Goal: Task Accomplishment & Management: Complete application form

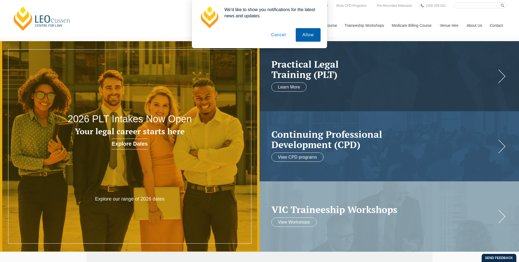
click at [308, 34] on button "Allow" at bounding box center [308, 35] width 25 height 14
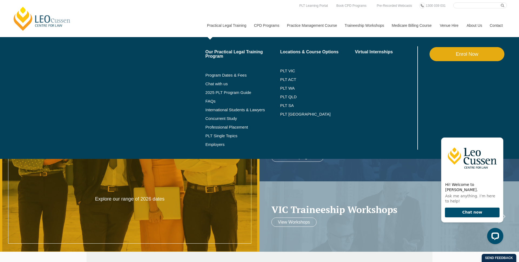
click at [478, 54] on link "Enrol Now" at bounding box center [466, 54] width 75 height 14
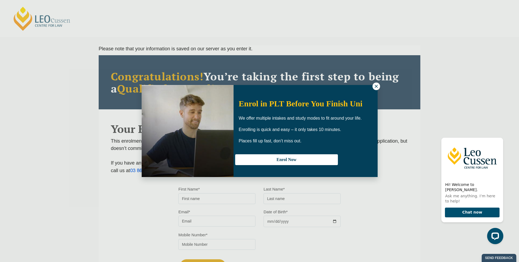
click at [373, 88] on button at bounding box center [376, 86] width 8 height 8
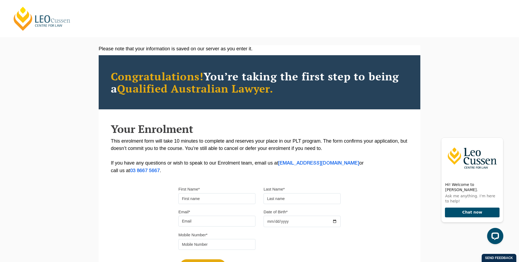
click at [44, 21] on link "[PERSON_NAME] Centre for Law" at bounding box center [42, 18] width 60 height 25
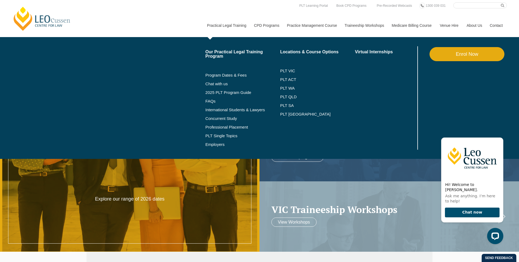
click at [443, 52] on link "Enrol Now" at bounding box center [466, 54] width 75 height 14
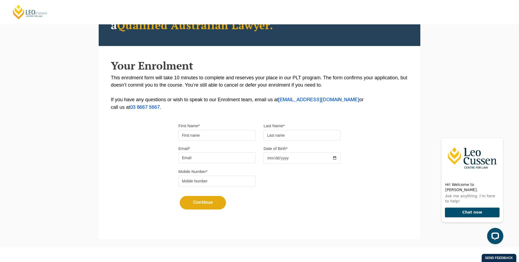
scroll to position [104, 0]
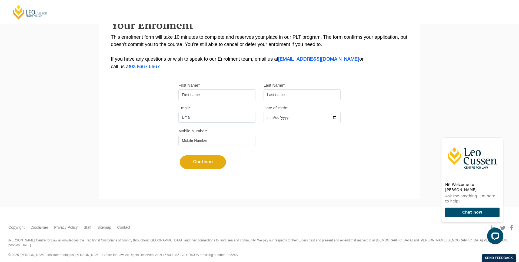
click at [208, 91] on input "First Name*" at bounding box center [216, 94] width 77 height 11
type input "nelson"
type input "oneill"
type input "nova@nelsononeill.com.au"
type input "3456789"
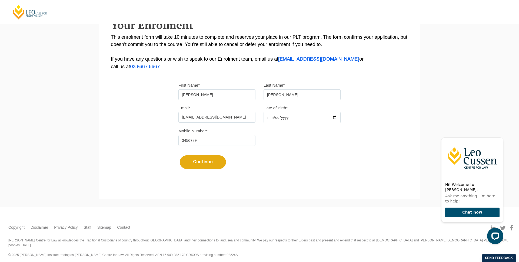
click at [268, 119] on input "Date of Birth*" at bounding box center [301, 117] width 77 height 11
click at [269, 118] on input "Date of Birth*" at bounding box center [301, 117] width 77 height 11
type input "0003-03-31"
click at [192, 141] on input "3456789" at bounding box center [216, 140] width 77 height 11
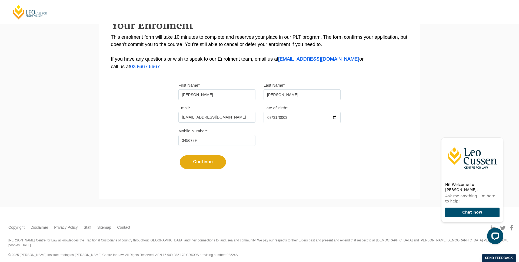
click at [180, 141] on input "3456789" at bounding box center [216, 140] width 77 height 11
type input "0413456789"
click at [194, 159] on button "Continue" at bounding box center [203, 162] width 46 height 14
select select
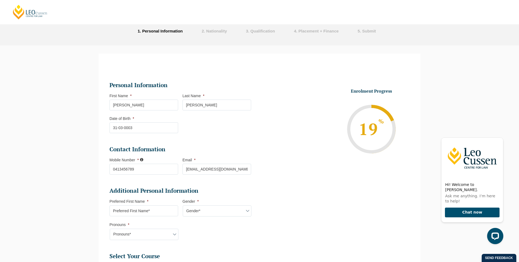
scroll to position [29, 0]
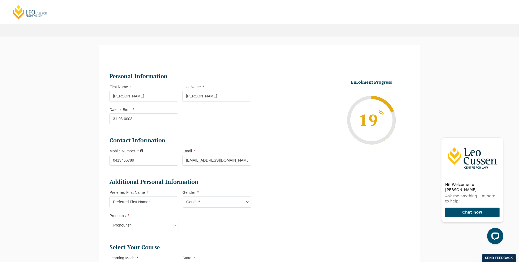
click at [145, 93] on input "[PERSON_NAME]" at bounding box center [143, 96] width 69 height 11
click at [269, 118] on li "Enrolment Progress 19 % Form Progress Download Course Guide enrolment@leocussen…" at bounding box center [336, 119] width 146 height 81
click at [131, 93] on input "[PERSON_NAME]" at bounding box center [143, 96] width 69 height 11
click at [214, 97] on input "[PERSON_NAME]" at bounding box center [216, 96] width 69 height 11
click at [143, 115] on input "31-03-0003" at bounding box center [143, 118] width 69 height 11
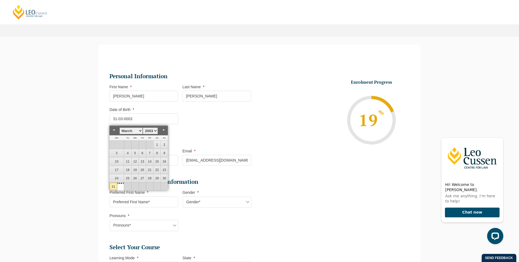
click at [197, 132] on ul "Personal Information First Name * nelson Last Name * oneill Date of Birth * 31-…" at bounding box center [182, 225] width 146 height 319
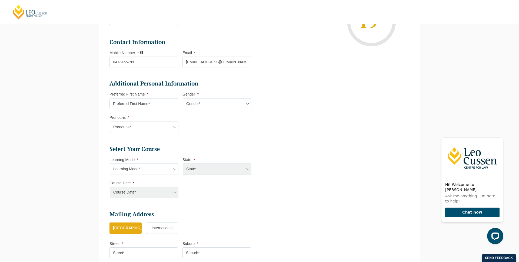
scroll to position [130, 0]
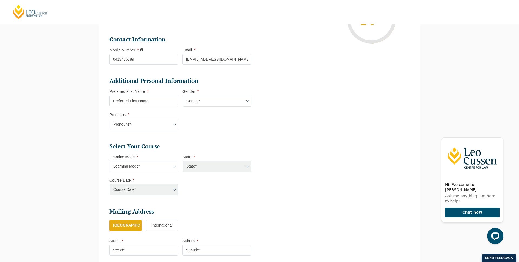
click at [168, 98] on input "Preferred First Name *" at bounding box center [143, 100] width 69 height 11
type input "nelson"
click at [215, 104] on select "Gender* Male Female Nonbinary Intersex Prefer not to disclose Other" at bounding box center [217, 100] width 69 height 11
select select "Male"
click at [183, 95] on select "Gender* Male Female Nonbinary Intersex Prefer not to disclose Other" at bounding box center [217, 100] width 69 height 11
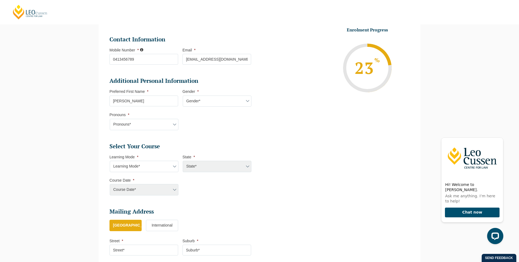
click at [146, 119] on select "Pronouns* She/Her/Hers He/Him/His They/Them/Theirs Other Prefer not to disclose" at bounding box center [144, 124] width 69 height 11
select select "She/Her/Hers"
click at [110, 119] on select "Pronouns* She/Her/Hers He/Him/His They/Them/Theirs Other Prefer not to disclose" at bounding box center [144, 124] width 69 height 11
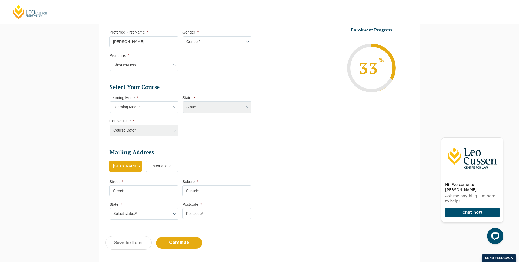
scroll to position [200, 0]
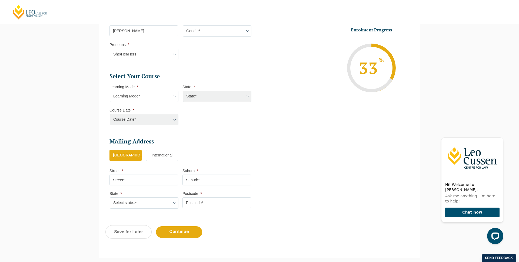
click at [148, 94] on select "Learning Mode* Online Full Time Learning Online Part Time Learning Blended Full…" at bounding box center [144, 96] width 69 height 11
select select "Online Full Time Learning"
click at [110, 91] on select "Learning Mode* Online Full Time Learning Online Part Time Learning Blended Full…" at bounding box center [144, 96] width 69 height 11
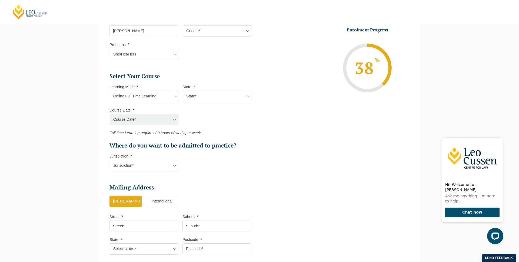
click at [196, 98] on select "State* National (ACT/NSW, VIC, QLD, SA, WA)" at bounding box center [217, 96] width 69 height 11
select select "National (ACT/NSW, VIC, QLD, SA, WA)"
click at [183, 91] on select "State* National (ACT/NSW, VIC, QLD, SA, WA)" at bounding box center [217, 96] width 69 height 11
click at [136, 121] on select "Course Date* December 2025 (08-Dec-2025 to 16-May-2026) January 2026 (27-Jan-20…" at bounding box center [144, 119] width 69 height 11
select select "December 2025 (08-Dec-2025 to 16-May-2026)"
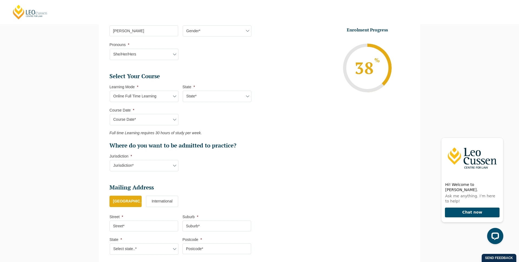
click at [110, 114] on select "Course Date* December 2025 (08-Dec-2025 to 16-May-2026) January 2026 (27-Jan-20…" at bounding box center [144, 119] width 69 height 11
type input "Intake 11 December 2025 FT"
type input "Practical Legal Training (NAT)"
select select "NAT PLT (DEC) 2025 Full Time Online"
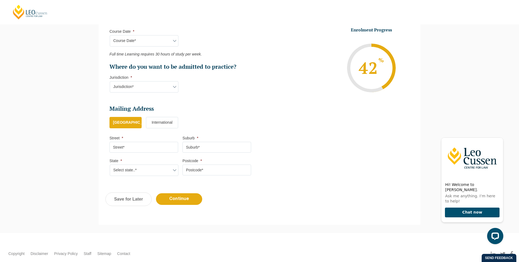
scroll to position [280, 0]
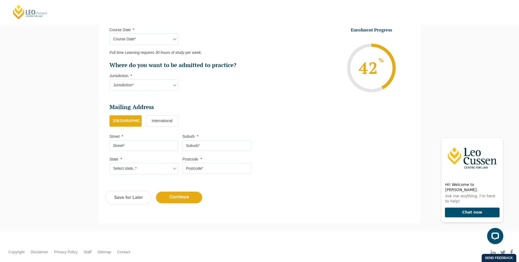
click at [159, 84] on select "Jurisdiction* VIC ACT/NSW SA WA QLD" at bounding box center [144, 84] width 69 height 11
select select "VIC"
click at [110, 79] on select "Jurisdiction* VIC ACT/NSW SA WA QLD" at bounding box center [144, 84] width 69 height 11
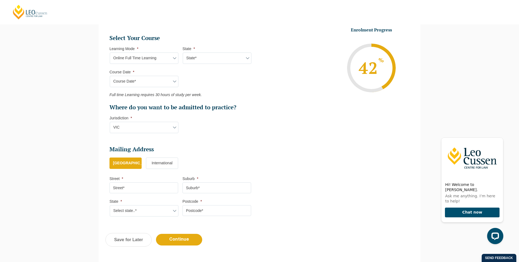
scroll to position [231, 0]
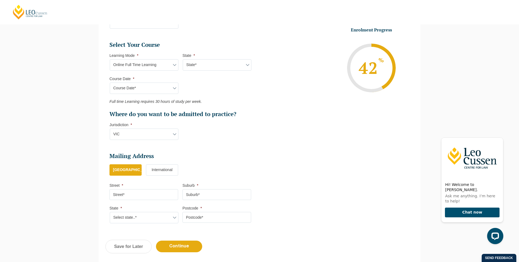
click at [164, 64] on select "Learning Mode* Online Full Time Learning Online Part Time Learning Blended Full…" at bounding box center [144, 64] width 69 height 11
select select "Online Part Time Learning"
click at [110, 59] on select "Learning Mode* Online Full Time Learning Online Part Time Learning Blended Full…" at bounding box center [144, 64] width 69 height 11
select select
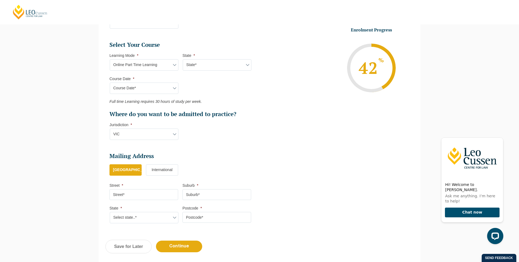
click at [209, 62] on select "State* National (ACT/NSW, VIC, QLD, SA, WA)" at bounding box center [217, 64] width 69 height 11
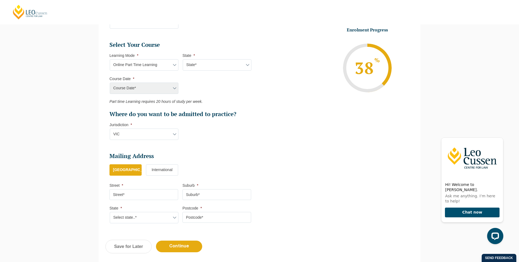
select select "National (ACT/NSW, VIC, QLD, SA, WA)"
click at [183, 59] on select "State* National (ACT/NSW, VIC, QLD, SA, WA)" at bounding box center [217, 64] width 69 height 11
click at [143, 92] on select "Course Date* January 2026 (27-Jan-2026 to 21-Aug-2026) March 2026 (30-Mar-2026 …" at bounding box center [144, 87] width 69 height 11
select select "January 2026 (27-Jan-2026 to 21-Aug-2026)"
click at [110, 82] on select "Course Date* January 2026 (27-Jan-2026 to 21-Aug-2026) March 2026 (30-Mar-2026 …" at bounding box center [144, 87] width 69 height 11
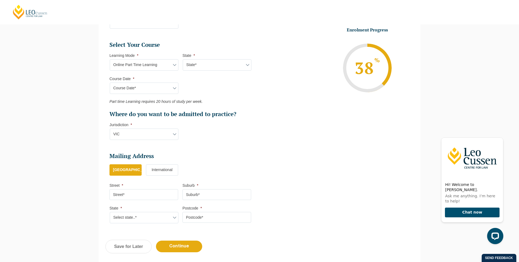
type input "Intake 02 January 2026 PT"
type input "Practical Legal Training (NAT)"
select select "NAT PLT (JAN) 2026 Part Time Online"
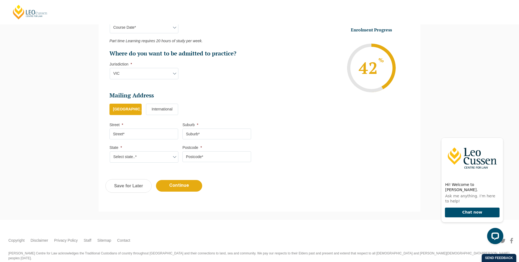
scroll to position [295, 0]
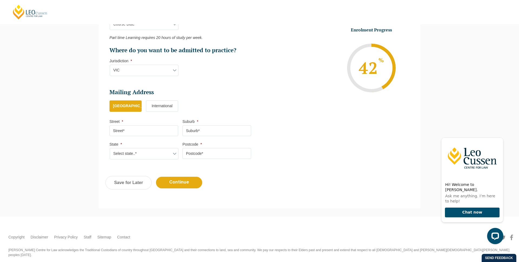
click at [156, 132] on input "Street *" at bounding box center [143, 130] width 69 height 11
type input "test"
type input "wa"
click at [145, 151] on select "Select state..* VIC WA QLD SA NSW NT ACT TAS" at bounding box center [144, 153] width 69 height 11
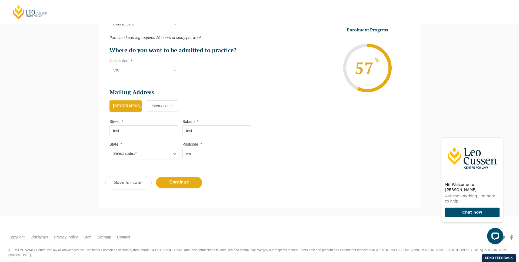
select select "VIC"
click at [110, 148] on select "Select state..* VIC WA QLD SA NSW NT ACT TAS" at bounding box center [144, 153] width 69 height 11
click at [175, 182] on input "Continue" at bounding box center [179, 182] width 46 height 12
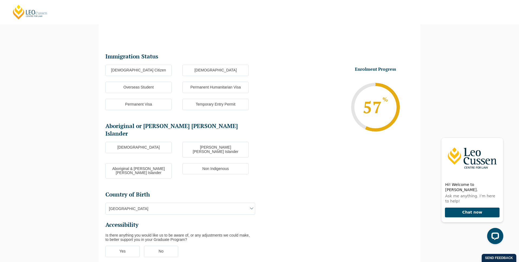
scroll to position [47, 0]
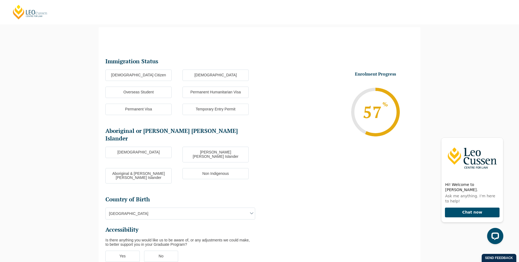
click at [138, 110] on label "Permanent Visa" at bounding box center [138, 109] width 66 height 11
click at [0, 0] on input "Permanent Visa" at bounding box center [0, 0] width 0 height 0
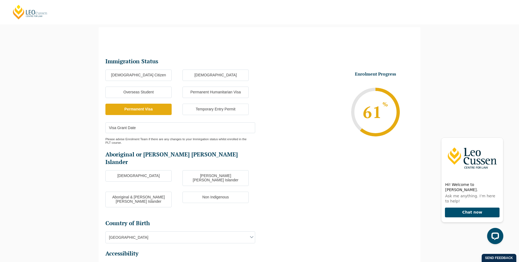
click at [139, 76] on label "Australian Citizen" at bounding box center [138, 74] width 66 height 11
click at [0, 0] on input "Australian Citizen" at bounding box center [0, 0] width 0 height 0
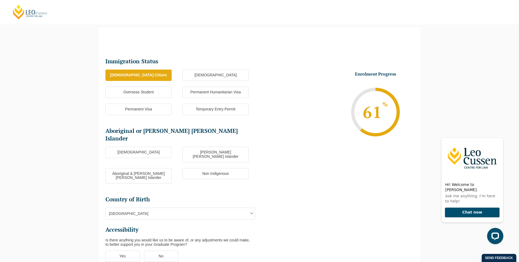
click at [214, 168] on label "Non Indigenous" at bounding box center [215, 173] width 66 height 11
click at [0, 0] on input "Non Indigenous" at bounding box center [0, 0] width 0 height 0
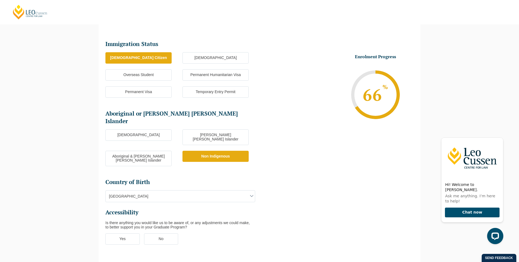
scroll to position [113, 0]
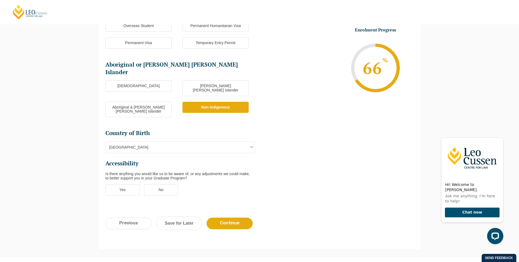
click at [153, 184] on label "No" at bounding box center [161, 189] width 34 height 11
click at [0, 0] on input "No" at bounding box center [0, 0] width 0 height 0
click at [221, 217] on input "Continue" at bounding box center [229, 223] width 46 height 12
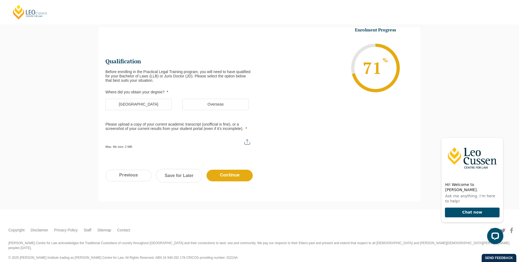
scroll to position [0, 0]
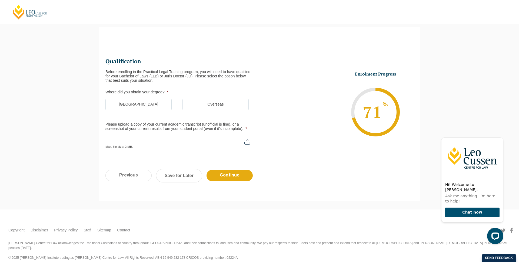
click at [145, 105] on label "Australia" at bounding box center [138, 104] width 66 height 11
click at [0, 0] on input "Australia" at bounding box center [0, 0] width 0 height 0
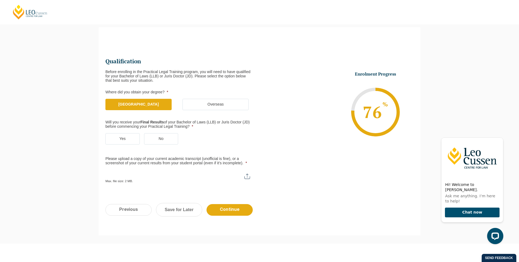
click at [121, 135] on label "Yes" at bounding box center [122, 138] width 34 height 11
click at [0, 0] on input "Yes" at bounding box center [0, 0] width 0 height 0
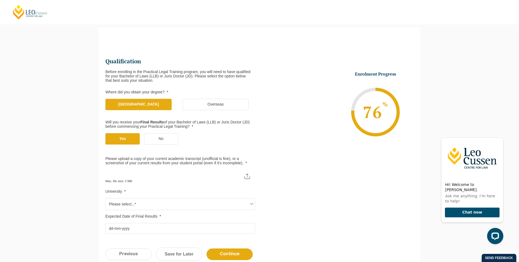
click at [243, 176] on input "Please upload a copy of your current academic transcript (unofficial is fine), …" at bounding box center [180, 173] width 150 height 9
type input "C:\fakepath\test.png"
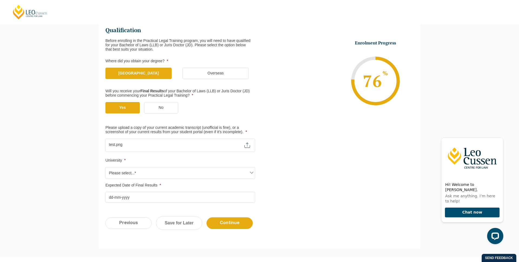
scroll to position [88, 0]
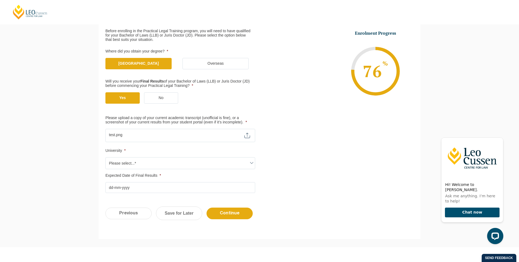
click at [185, 163] on span "Please select...*" at bounding box center [180, 162] width 149 height 11
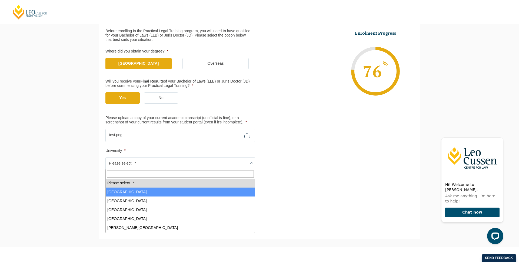
select select "Australian Catholic University"
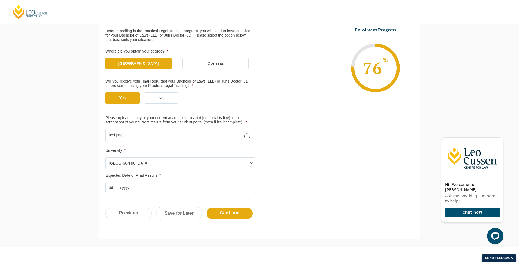
scroll to position [127, 0]
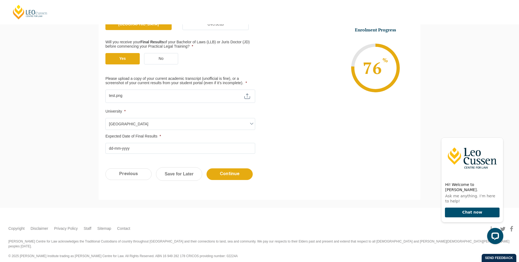
click at [144, 149] on input "Expected Date of Final Results *" at bounding box center [180, 148] width 150 height 11
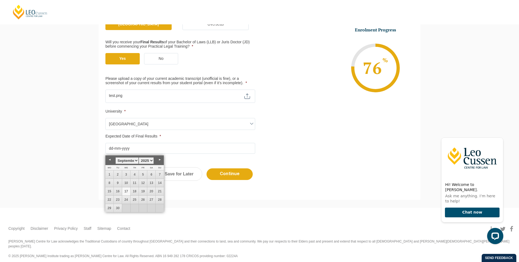
click at [126, 191] on link "17" at bounding box center [126, 191] width 8 height 8
type input "17-09-2025"
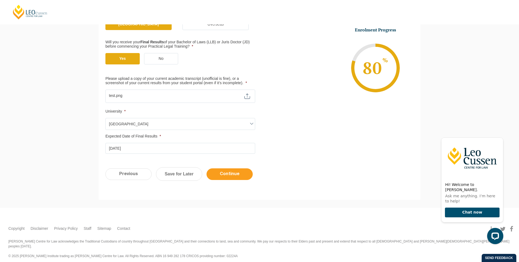
click at [237, 177] on input "Continue" at bounding box center [229, 174] width 46 height 12
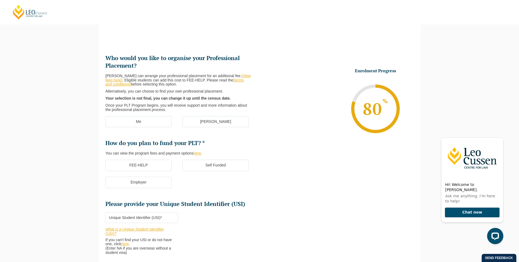
scroll to position [47, 0]
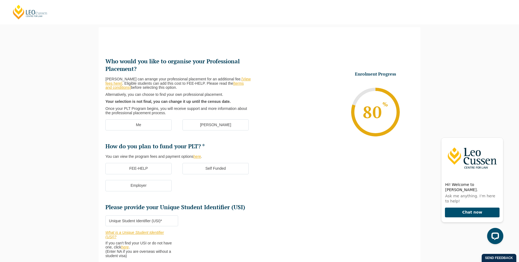
click at [148, 125] on label "Me" at bounding box center [138, 124] width 66 height 11
click at [0, 0] on input "Me" at bounding box center [0, 0] width 0 height 0
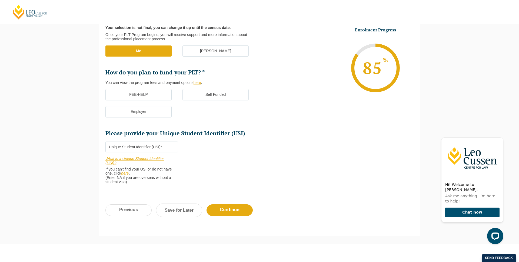
scroll to position [126, 0]
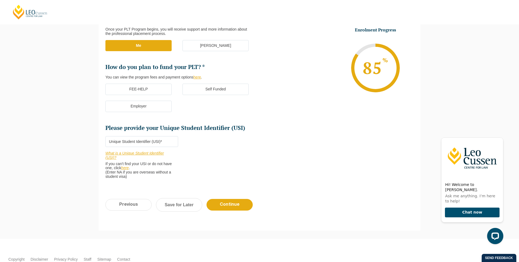
click at [216, 88] on label "Self Funded" at bounding box center [215, 89] width 66 height 11
click at [0, 0] on input "Self Funded" at bounding box center [0, 0] width 0 height 0
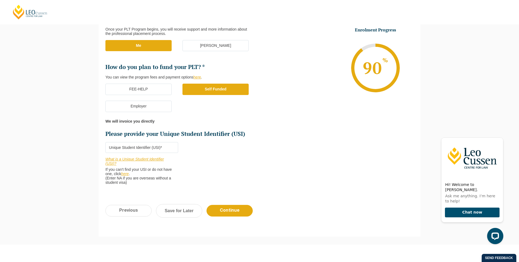
click at [157, 148] on input "Please provide your Unique Student Identifier (USI) *" at bounding box center [141, 147] width 73 height 11
type input "4564354545"
click at [217, 208] on input "Continue" at bounding box center [229, 211] width 46 height 12
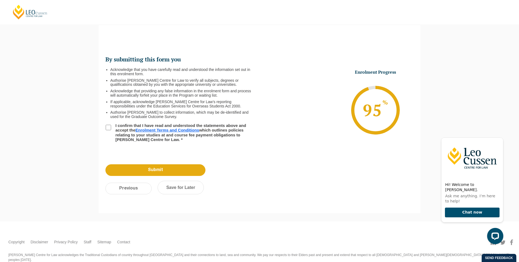
scroll to position [0, 0]
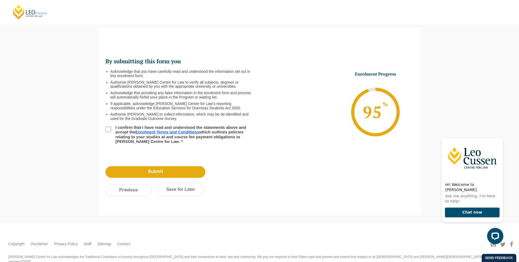
click at [111, 129] on li "I confirm that I have read and understood the statements above and accept the E…" at bounding box center [182, 134] width 154 height 19
click at [109, 129] on input "I confirm that I have read and understood the statements above and accept the E…" at bounding box center [108, 128] width 5 height 5
checkbox input "true"
click at [143, 175] on input "Submit" at bounding box center [155, 172] width 100 height 12
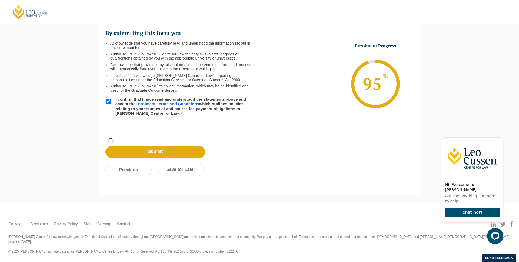
scroll to position [18, 0]
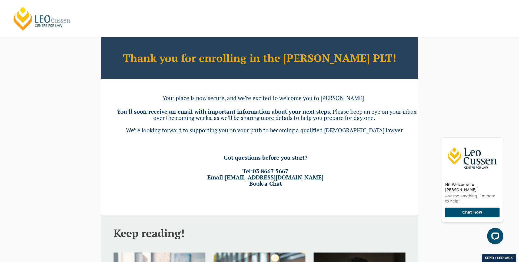
click at [61, 17] on link "[PERSON_NAME] Centre for Law" at bounding box center [42, 18] width 60 height 25
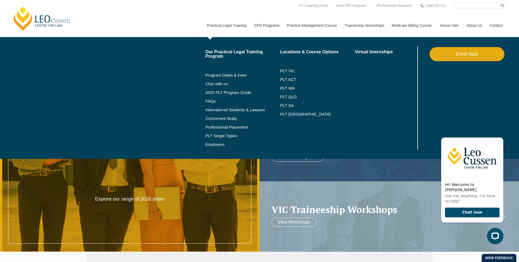
click at [469, 56] on link "Enrol Now" at bounding box center [466, 54] width 75 height 14
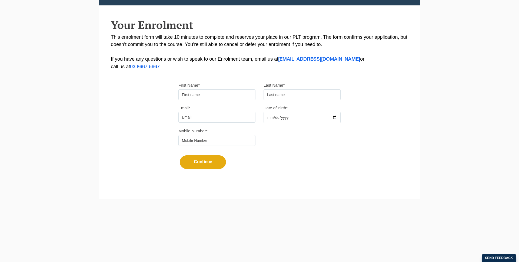
scroll to position [104, 0]
click at [210, 96] on input "First Name*" at bounding box center [216, 94] width 77 height 11
type input "[PERSON_NAME]"
type input "[EMAIL_ADDRESS][DOMAIN_NAME]"
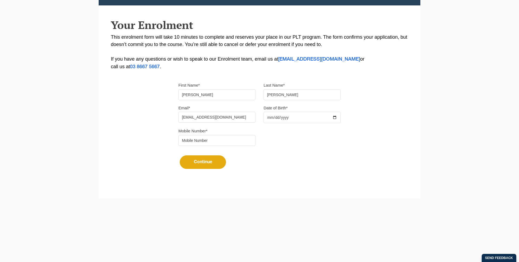
type input "3456789"
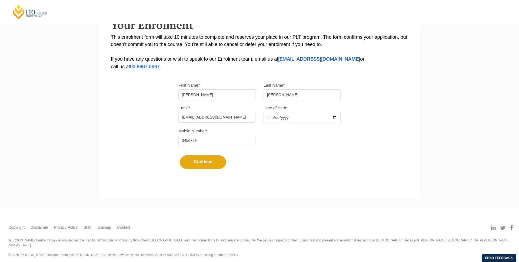
click at [282, 120] on input "Date of Birth*" at bounding box center [301, 117] width 77 height 11
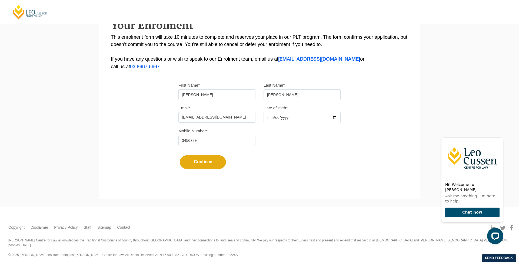
scroll to position [0, 0]
click at [270, 120] on input "Date of Birth*" at bounding box center [301, 117] width 77 height 11
type input "0003-03-31"
click at [188, 142] on input "3456789" at bounding box center [216, 140] width 77 height 11
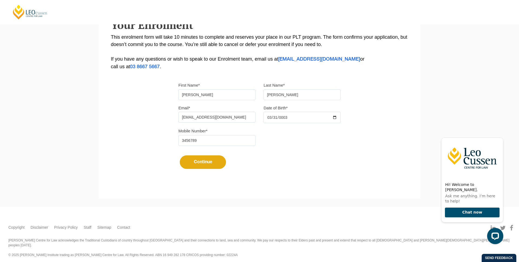
click at [180, 140] on input "3456789" at bounding box center [216, 140] width 77 height 11
type input "0413456789"
click at [193, 162] on button "Continue" at bounding box center [203, 162] width 46 height 14
select select
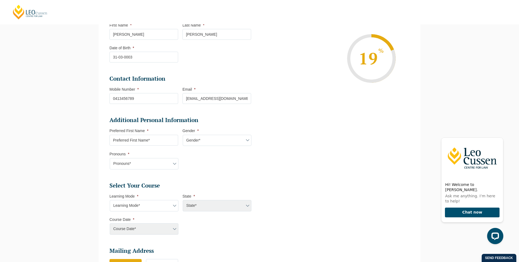
scroll to position [91, 0]
click at [164, 140] on input "Preferred First Name *" at bounding box center [143, 139] width 69 height 11
type input "nelson"
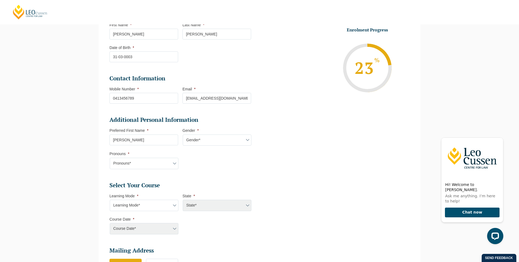
click at [222, 143] on select "Gender* Male Female Nonbinary Intersex Prefer not to disclose Other" at bounding box center [217, 139] width 69 height 11
select select "Female"
click at [183, 134] on select "Gender* Male Female Nonbinary Intersex Prefer not to disclose Other" at bounding box center [217, 139] width 69 height 11
click at [132, 161] on select "Pronouns* She/Her/Hers He/Him/His They/Them/Theirs Other Prefer not to disclose" at bounding box center [144, 163] width 69 height 11
select select "She/Her/Hers"
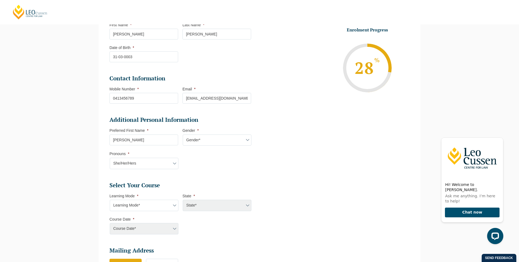
click at [110, 158] on select "Pronouns* She/Her/Hers He/Him/His They/Them/Theirs Other Prefer not to disclose" at bounding box center [144, 163] width 69 height 11
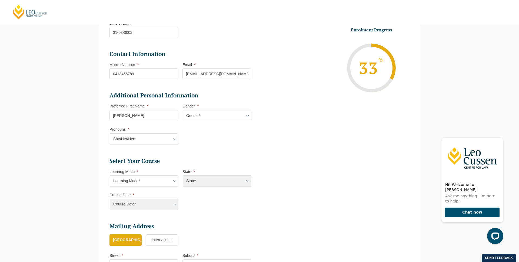
scroll to position [179, 0]
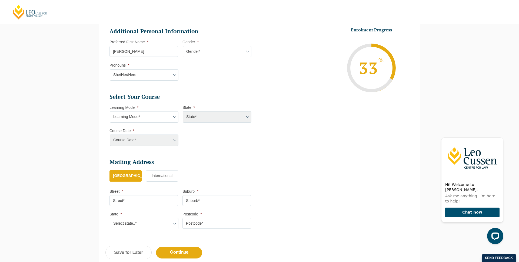
click at [157, 118] on select "Learning Mode* Online Full Time Learning Online Part Time Learning Blended Full…" at bounding box center [144, 116] width 69 height 11
select select "Online Full Time Learning"
click at [110, 111] on select "Learning Mode* Online Full Time Learning Online Part Time Learning Blended Full…" at bounding box center [144, 116] width 69 height 11
click at [205, 117] on select "State* ACT/NSW National (ACT/NSW, VIC, QLD, SA, WA) QLD SA VIC WA MAD GAD ABL" at bounding box center [217, 116] width 69 height 11
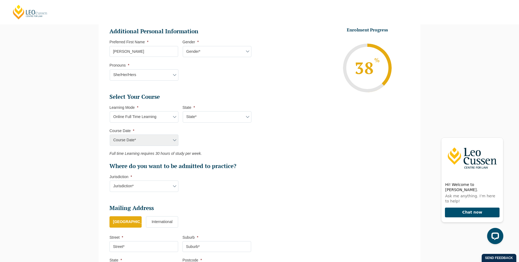
select select "National (ACT/NSW, VIC, QLD, SA, WA)"
click at [183, 111] on select "State* National (ACT/NSW, VIC, QLD, SA, WA)" at bounding box center [217, 116] width 69 height 11
click at [154, 141] on select "Course Date* Maddocks 2024 December 2023 (04-12-2023 to 17-05-2024) May 2023 (2…" at bounding box center [144, 139] width 69 height 11
select select "January 2026 (27-Jan-2026 to 12-Jun-2026)"
click at [110, 134] on select "Course Date* December 2025 (08-Dec-2025 to 16-May-2026) January 2026 (27-Jan-20…" at bounding box center [144, 139] width 69 height 11
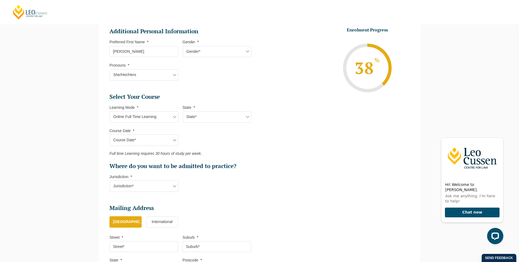
type input "Intake 01 January 2026 FT"
type input "Practical Legal Training (NAT)"
select select "NAT PLT (JAN) 2026 Full Time Online"
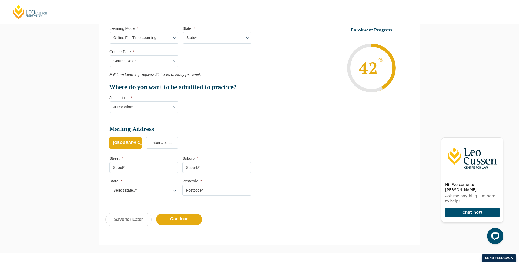
scroll to position [268, 0]
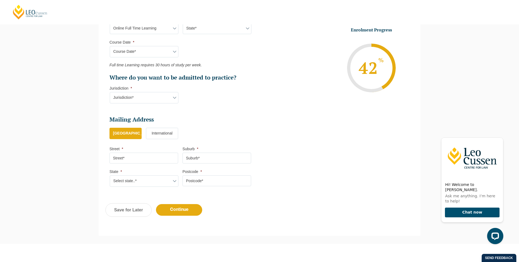
click at [145, 100] on select "Jurisdiction* VIC ACT/NSW SA WA QLD" at bounding box center [144, 97] width 69 height 11
select select "VIC"
click at [110, 92] on select "Jurisdiction* VIC ACT/NSW SA WA QLD" at bounding box center [144, 97] width 69 height 11
click at [125, 160] on input "Street *" at bounding box center [143, 157] width 69 height 11
type input "test"
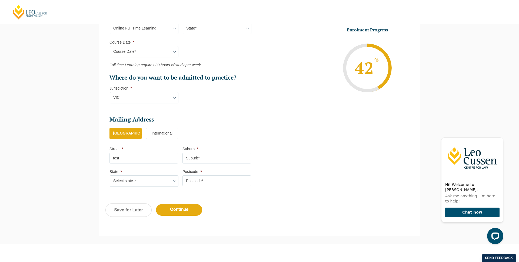
type input "test"
type input "wa"
click at [129, 183] on select "Select state..* [GEOGRAPHIC_DATA] [GEOGRAPHIC_DATA] [GEOGRAPHIC_DATA] SA [GEOGR…" at bounding box center [144, 180] width 69 height 11
select select "VIC"
click at [110, 175] on select "Select state..* [GEOGRAPHIC_DATA] [GEOGRAPHIC_DATA] [GEOGRAPHIC_DATA] SA [GEOGR…" at bounding box center [144, 180] width 69 height 11
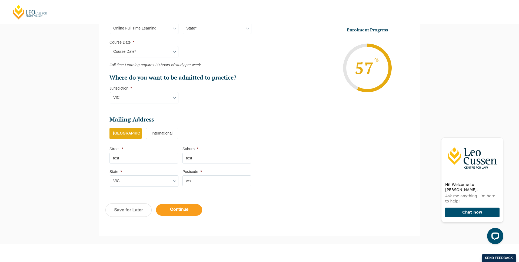
click at [176, 210] on input "Continue" at bounding box center [179, 210] width 46 height 12
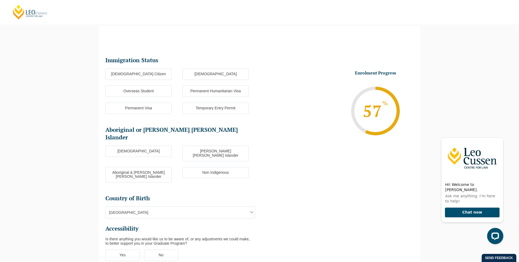
scroll to position [47, 0]
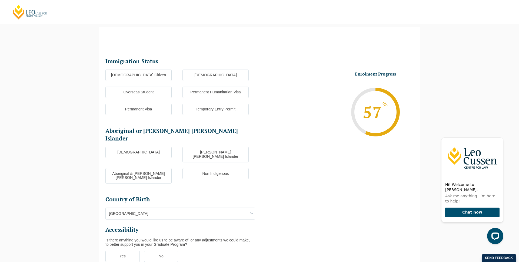
click at [140, 105] on label "Permanent Visa" at bounding box center [138, 109] width 66 height 11
click at [0, 0] on input "Permanent Visa" at bounding box center [0, 0] width 0 height 0
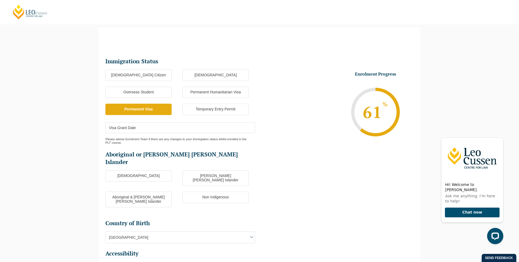
click at [134, 170] on label "[DEMOGRAPHIC_DATA]" at bounding box center [138, 175] width 66 height 11
click at [0, 0] on input "[DEMOGRAPHIC_DATA]" at bounding box center [0, 0] width 0 height 0
drag, startPoint x: 222, startPoint y: 186, endPoint x: 215, endPoint y: 182, distance: 8.3
click at [222, 191] on label "Non Indigenous" at bounding box center [215, 196] width 66 height 11
click at [0, 0] on input "Non Indigenous" at bounding box center [0, 0] width 0 height 0
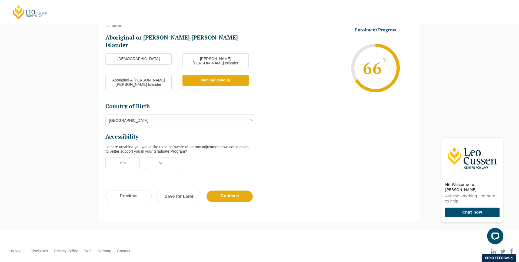
scroll to position [169, 0]
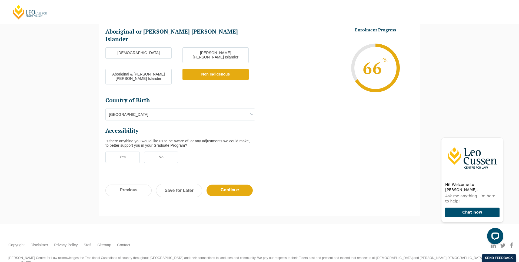
click at [158, 151] on label "No" at bounding box center [161, 156] width 34 height 11
click at [0, 0] on input "No" at bounding box center [0, 0] width 0 height 0
click at [216, 184] on input "Continue" at bounding box center [229, 190] width 46 height 12
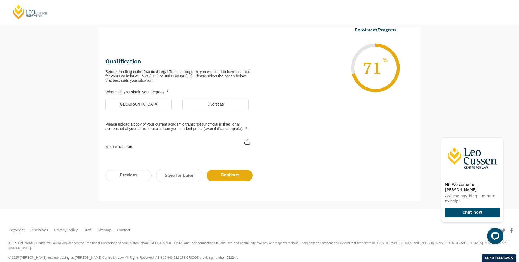
scroll to position [0, 0]
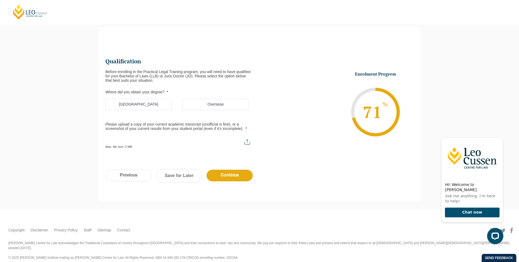
click at [142, 106] on label "[GEOGRAPHIC_DATA]" at bounding box center [138, 104] width 66 height 11
click at [0, 0] on input "[GEOGRAPHIC_DATA]" at bounding box center [0, 0] width 0 height 0
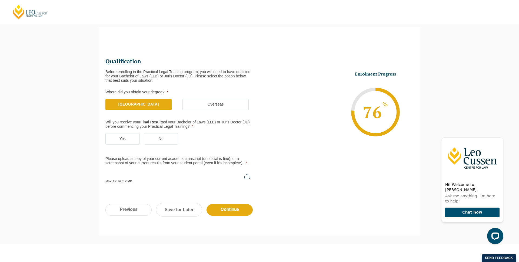
click at [158, 140] on label "No" at bounding box center [161, 138] width 34 height 11
click at [0, 0] on input "No" at bounding box center [0, 0] width 0 height 0
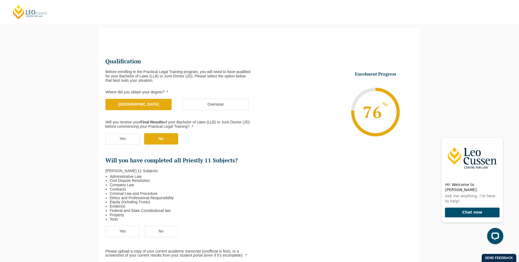
click at [123, 138] on label "Yes" at bounding box center [122, 138] width 34 height 11
click at [0, 0] on input "Yes" at bounding box center [0, 0] width 0 height 0
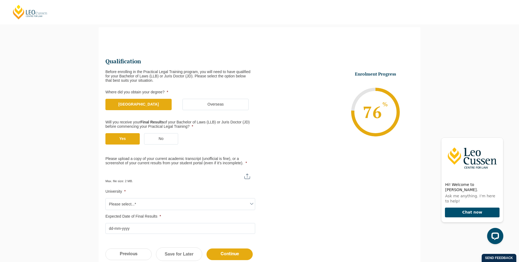
click at [243, 176] on input "Please upload a copy of your current academic transcript (unofficial is fine), …" at bounding box center [180, 173] width 150 height 9
type input "C:\fakepath\test.png"
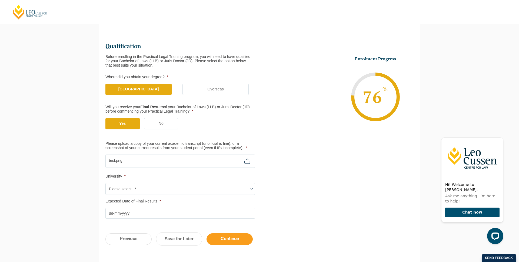
scroll to position [115, 0]
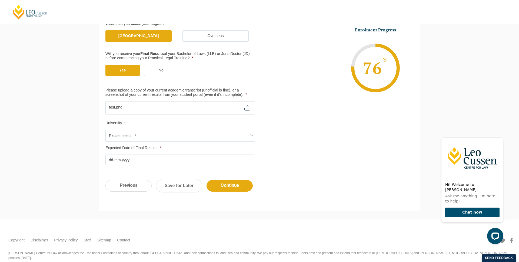
click at [200, 138] on span "Please select...*" at bounding box center [180, 135] width 149 height 11
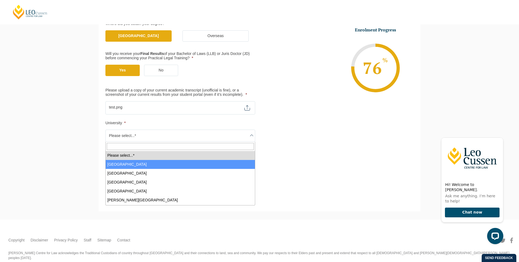
drag, startPoint x: 188, startPoint y: 163, endPoint x: 184, endPoint y: 164, distance: 4.5
select select "[GEOGRAPHIC_DATA]"
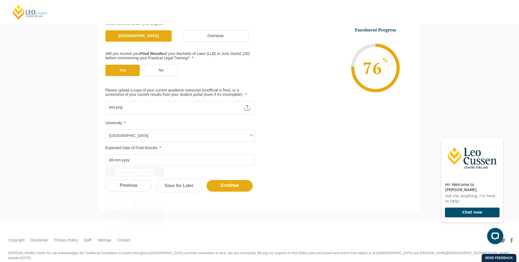
click at [179, 159] on input "Expected Date of Final Results *" at bounding box center [180, 159] width 150 height 11
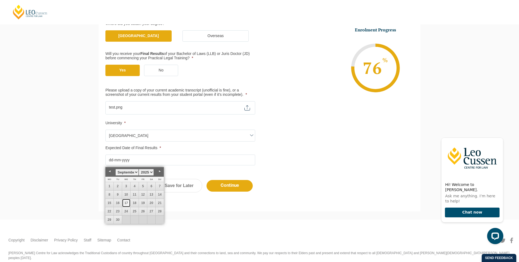
drag, startPoint x: 126, startPoint y: 204, endPoint x: 153, endPoint y: 195, distance: 28.0
click at [126, 204] on link "17" at bounding box center [126, 203] width 8 height 8
type input "17-09-2025"
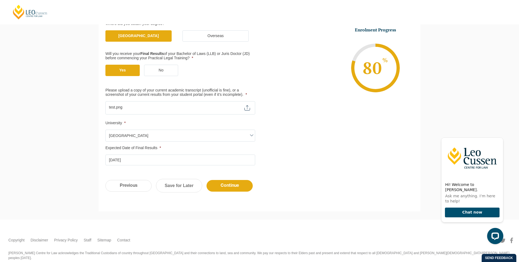
click at [306, 179] on div "Previous Continue Save for Later" at bounding box center [260, 188] width 322 height 30
click at [226, 187] on input "Continue" at bounding box center [229, 186] width 46 height 12
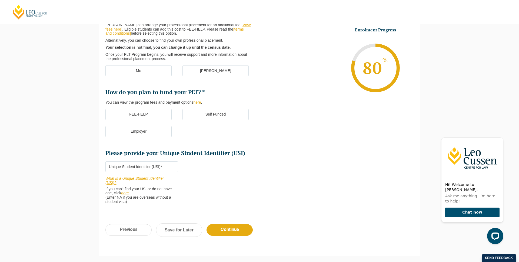
scroll to position [92, 0]
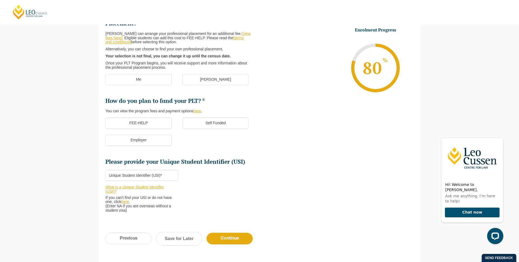
click at [156, 80] on label "Me" at bounding box center [138, 79] width 66 height 11
click at [0, 0] on input "Me" at bounding box center [0, 0] width 0 height 0
click at [216, 125] on label "Self Funded" at bounding box center [215, 122] width 66 height 11
click at [0, 0] on input "Self Funded" at bounding box center [0, 0] width 0 height 0
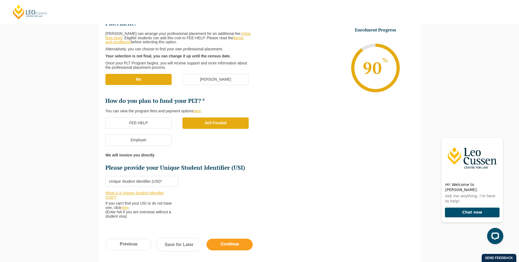
click at [235, 247] on input "Continue" at bounding box center [229, 244] width 46 height 12
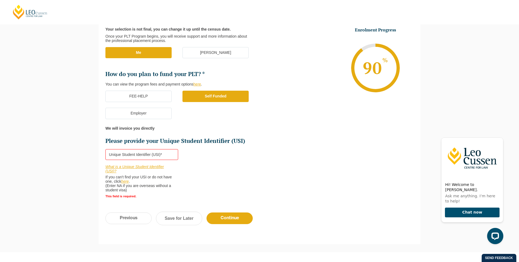
scroll to position [147, 0]
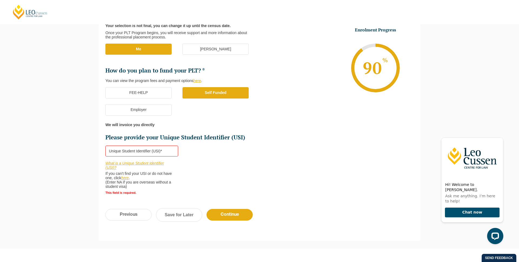
click at [141, 152] on input "Please provide your Unique Student Identifier (USI) *" at bounding box center [141, 150] width 73 height 11
type input "345654545"
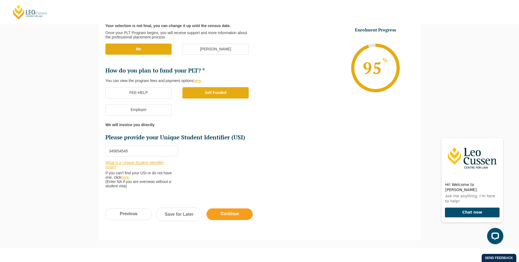
click at [233, 215] on input "Continue" at bounding box center [229, 214] width 46 height 12
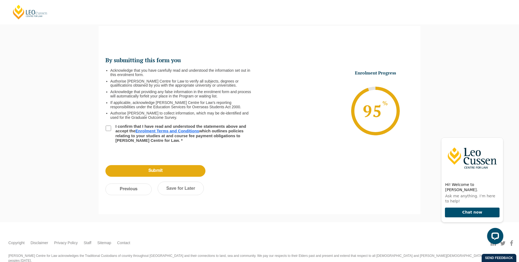
scroll to position [47, 0]
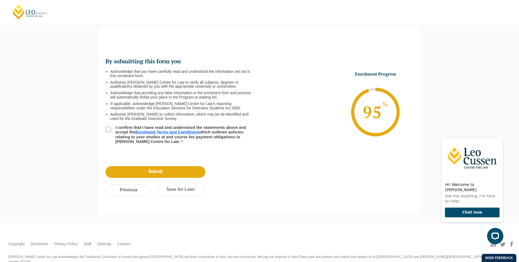
click at [109, 130] on input "I confirm that I have read and understood the statements above and accept the E…" at bounding box center [108, 128] width 5 height 5
checkbox input "true"
click at [146, 171] on input "Submit" at bounding box center [155, 172] width 100 height 12
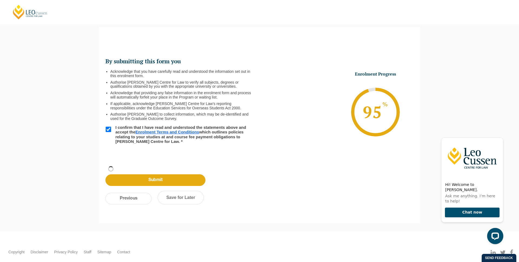
scroll to position [18, 0]
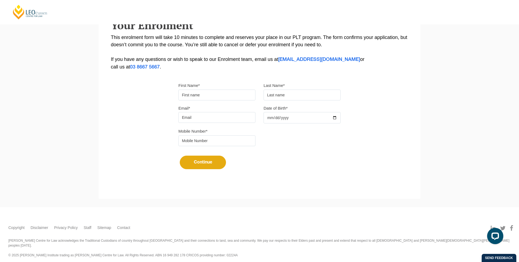
scroll to position [104, 0]
click at [204, 93] on input "First Name*" at bounding box center [216, 94] width 77 height 11
type input "[PERSON_NAME]"
type input "[EMAIL_ADDRESS][DOMAIN_NAME]"
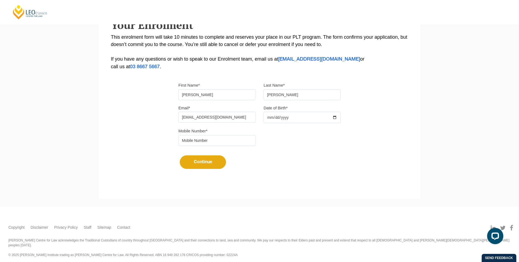
type input "3456789"
click at [275, 116] on input "Date of Birth*" at bounding box center [301, 117] width 77 height 11
click at [267, 119] on input "Date of Birth*" at bounding box center [301, 117] width 77 height 11
click at [276, 120] on input "Date of Birth*" at bounding box center [301, 117] width 77 height 11
click at [284, 119] on input "Date of Birth*" at bounding box center [301, 117] width 77 height 11
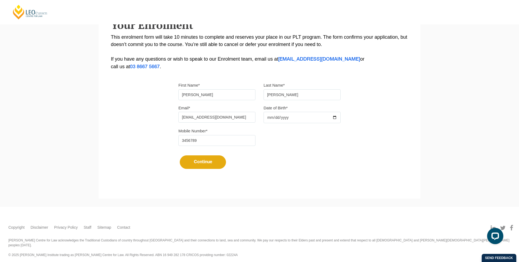
type input "0003-03-03"
click at [214, 137] on input "3456789" at bounding box center [216, 140] width 77 height 11
type input "0413456789"
click at [193, 166] on button "Continue" at bounding box center [203, 162] width 46 height 14
select select
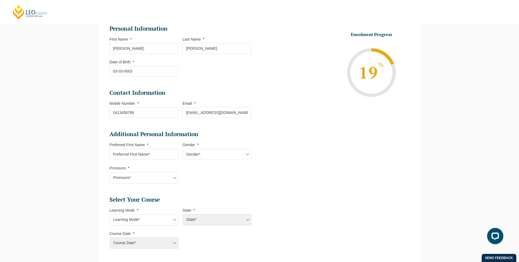
scroll to position [85, 0]
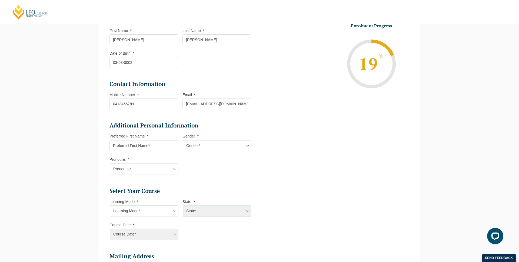
click at [161, 145] on input "Preferred First Name *" at bounding box center [143, 145] width 69 height 11
type input "nelson"
click at [208, 150] on select "Gender* Male Female Nonbinary Intersex Prefer not to disclose Other" at bounding box center [217, 145] width 69 height 11
select select "Male"
click at [183, 140] on select "Gender* Male Female Nonbinary Intersex Prefer not to disclose Other" at bounding box center [217, 145] width 69 height 11
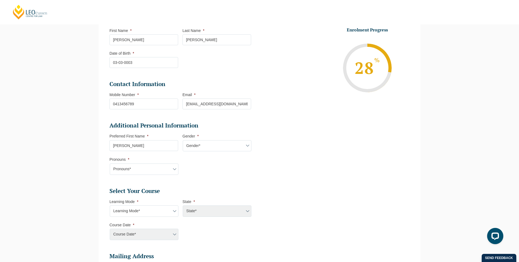
click at [156, 172] on select "Pronouns* She/Her/Hers He/Him/His They/Them/Theirs Other Prefer not to disclose" at bounding box center [144, 168] width 69 height 11
select select "She/Her/Hers"
click at [110, 163] on select "Pronouns* She/Her/Hers He/Him/His They/Them/Theirs Other Prefer not to disclose" at bounding box center [144, 168] width 69 height 11
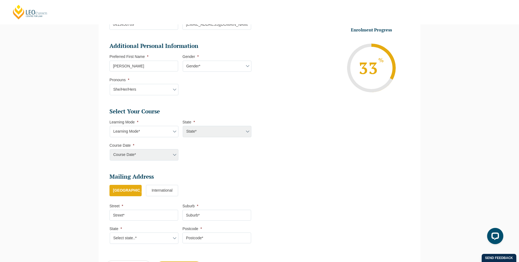
scroll to position [196, 0]
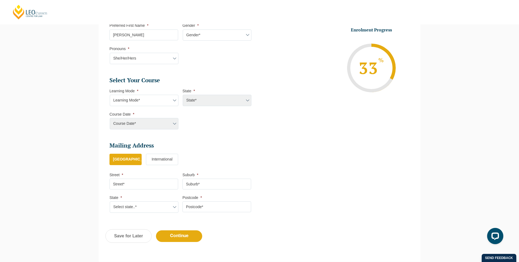
drag, startPoint x: 205, startPoint y: 98, endPoint x: 205, endPoint y: 105, distance: 7.0
click at [205, 98] on div "State* ACT/NSW National (ACT/NSW, VIC, QLD, SA, WA) QLD SA VIC WA MAD GAD ABL" at bounding box center [216, 100] width 69 height 11
click at [148, 101] on select "Learning Mode* Online Full Time Learning Online Part Time Learning Blended Full…" at bounding box center [144, 100] width 69 height 11
select select "Online Full Time Learning"
click at [110, 95] on select "Learning Mode* Online Full Time Learning Online Part Time Learning Blended Full…" at bounding box center [144, 100] width 69 height 11
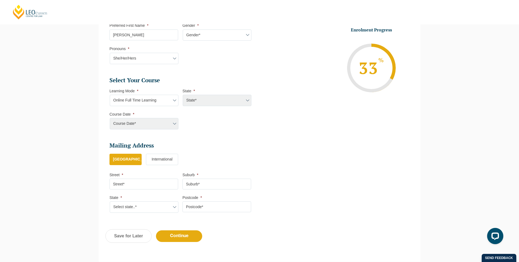
click at [193, 101] on select "State* ACT/NSW National (ACT/NSW, VIC, QLD, SA, WA) QLD SA VIC WA MAD GAD ABL" at bounding box center [217, 100] width 69 height 11
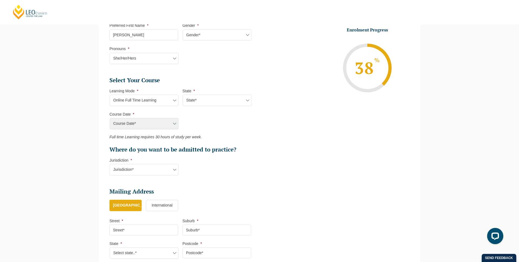
select select "National (ACT/NSW, VIC, QLD, SA, WA)"
click at [183, 95] on select "State* National (ACT/NSW, VIC, QLD, SA, WA)" at bounding box center [217, 100] width 69 height 11
click at [151, 127] on select "Course Date* Maddocks 2024 December 2023 (04-12-2023 to 17-05-2024) May 2023 (2…" at bounding box center [144, 123] width 69 height 11
select select "December 2025 (08-Dec-2025 to 16-May-2026)"
click at [110, 118] on select "Course Date* December 2025 (08-Dec-2025 to 16-May-2026) January 2026 (27-Jan-20…" at bounding box center [144, 123] width 69 height 11
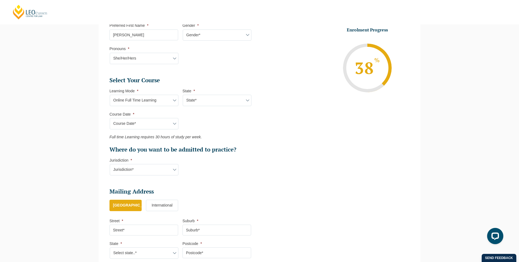
type input "Intake 11 December 2025 FT"
type input "Practical Legal Training (NAT)"
select select "NAT PLT (DEC) 2025 Full Time Online"
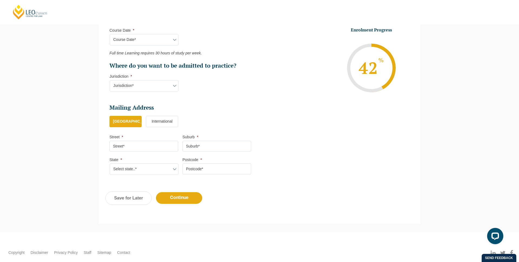
scroll to position [284, 0]
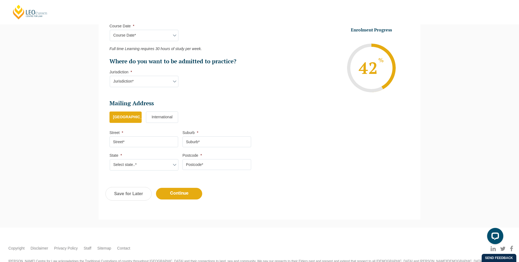
click at [133, 141] on input "Street *" at bounding box center [143, 141] width 69 height 11
type input "test"
type input "wa"
click at [152, 168] on select "Select state..* VIC WA QLD SA NSW NT ACT TAS" at bounding box center [144, 164] width 69 height 11
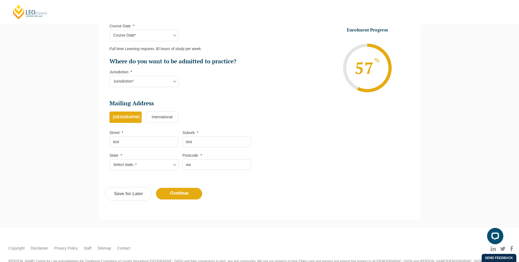
select select "VIC"
click at [110, 159] on select "Select state..* VIC WA QLD SA NSW NT ACT TAS" at bounding box center [144, 164] width 69 height 11
click at [242, 168] on input "wa" at bounding box center [216, 164] width 69 height 11
click at [172, 78] on select "Jurisdiction* VIC ACT/NSW SA WA QLD" at bounding box center [144, 81] width 69 height 11
select select "VIC"
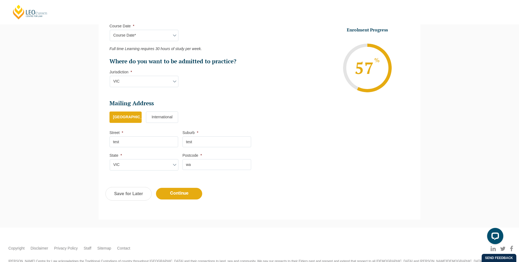
click at [110, 76] on select "Jurisdiction* VIC ACT/NSW SA WA QLD" at bounding box center [144, 81] width 69 height 11
click at [184, 195] on input "Continue" at bounding box center [179, 194] width 46 height 12
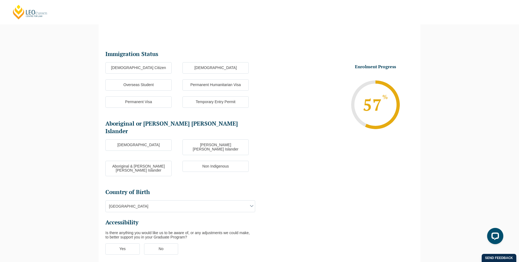
scroll to position [47, 0]
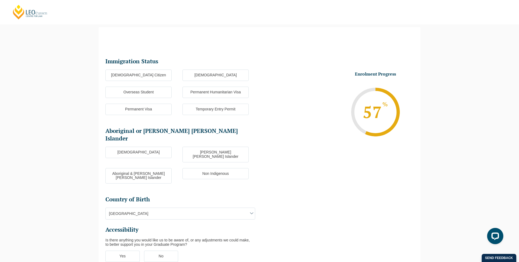
click at [140, 75] on label "Australian Citizen" at bounding box center [138, 74] width 66 height 11
click at [0, 0] on input "Australian Citizen" at bounding box center [0, 0] width 0 height 0
drag, startPoint x: 138, startPoint y: 94, endPoint x: 136, endPoint y: 101, distance: 7.1
click at [138, 95] on label "Overseas Student" at bounding box center [138, 91] width 66 height 11
click at [0, 0] on input "Overseas Student" at bounding box center [0, 0] width 0 height 0
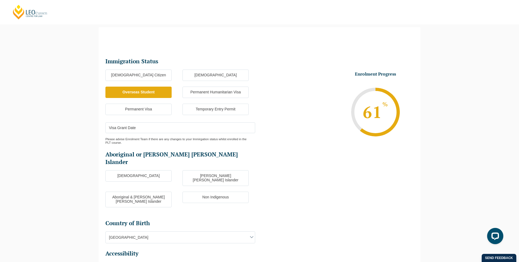
click at [135, 106] on label "Permanent Visa" at bounding box center [138, 109] width 66 height 11
click at [0, 0] on input "Permanent Visa" at bounding box center [0, 0] width 0 height 0
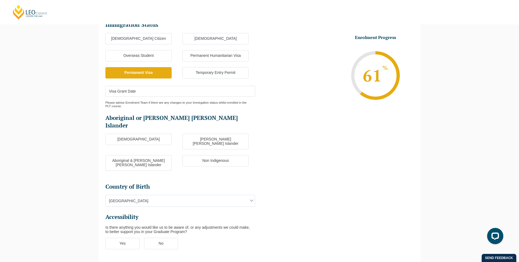
scroll to position [83, 0]
click at [138, 40] on label "Australian Citizen" at bounding box center [138, 39] width 66 height 11
click at [0, 0] on input "Australian Citizen" at bounding box center [0, 0] width 0 height 0
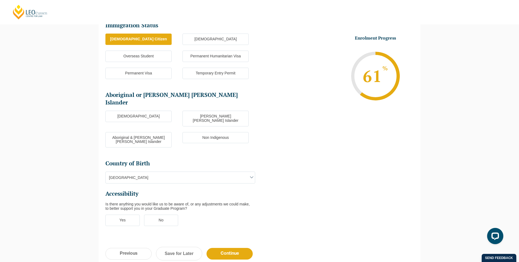
click at [215, 132] on label "Non Indigenous" at bounding box center [215, 137] width 66 height 11
click at [0, 0] on input "Non Indigenous" at bounding box center [0, 0] width 0 height 0
click at [151, 214] on label "No" at bounding box center [161, 219] width 34 height 11
click at [0, 0] on input "No" at bounding box center [0, 0] width 0 height 0
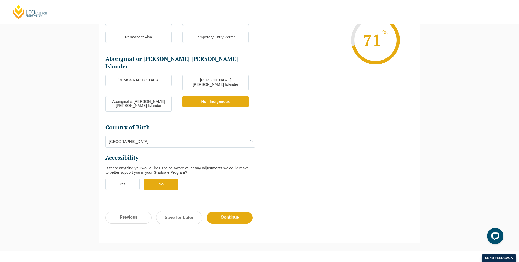
scroll to position [146, 0]
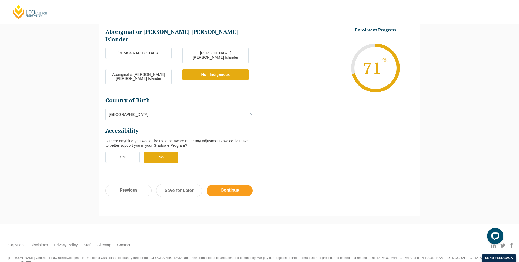
click at [225, 185] on input "Continue" at bounding box center [229, 191] width 46 height 12
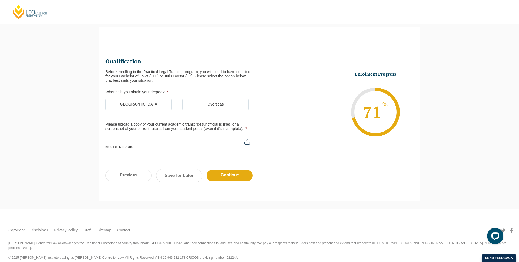
scroll to position [0, 0]
click at [151, 103] on label "Australia" at bounding box center [138, 104] width 66 height 11
click at [0, 0] on input "Australia" at bounding box center [0, 0] width 0 height 0
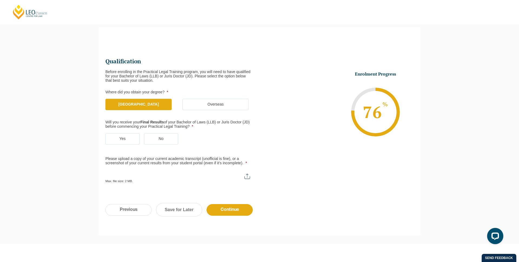
click at [158, 141] on label "No" at bounding box center [161, 138] width 34 height 11
click at [0, 0] on input "No" at bounding box center [0, 0] width 0 height 0
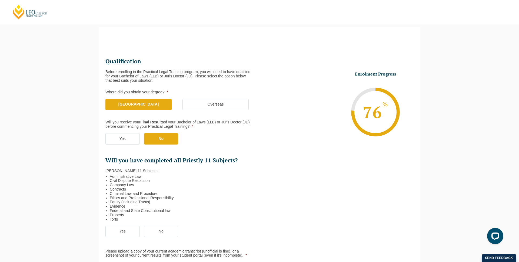
click at [127, 139] on label "Yes" at bounding box center [122, 138] width 34 height 11
click at [0, 0] on input "Yes" at bounding box center [0, 0] width 0 height 0
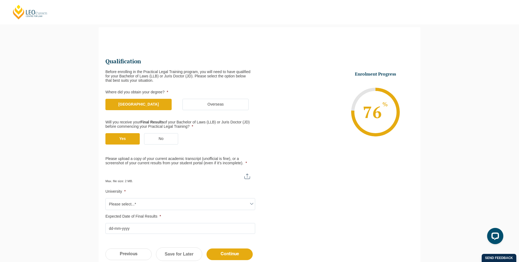
click at [239, 178] on input "Please upload a copy of your current academic transcript (unofficial is fine), …" at bounding box center [180, 173] width 150 height 9
type input "C:\fakepath\test.png"
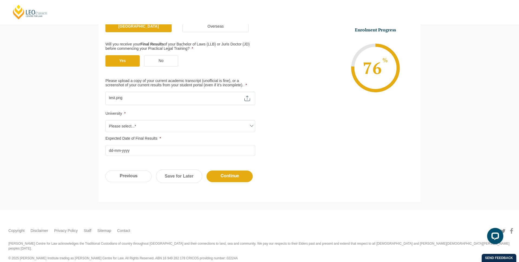
scroll to position [127, 0]
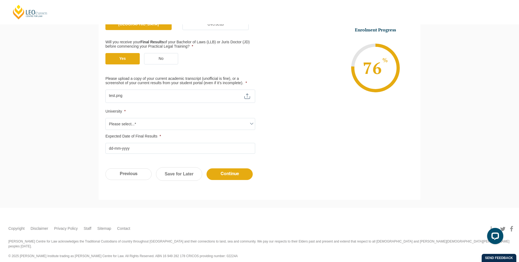
click at [165, 121] on span "Please select...*" at bounding box center [180, 123] width 149 height 11
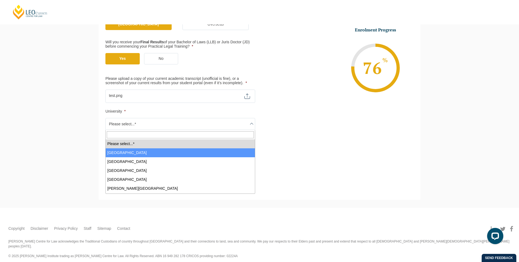
select select "Australian Catholic University"
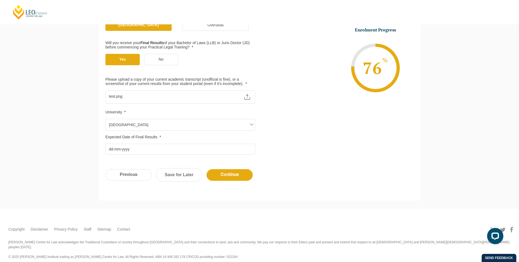
click at [138, 150] on input "Expected Date of Final Results *" at bounding box center [180, 148] width 150 height 11
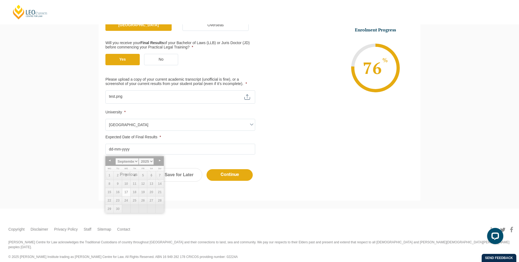
scroll to position [125, 0]
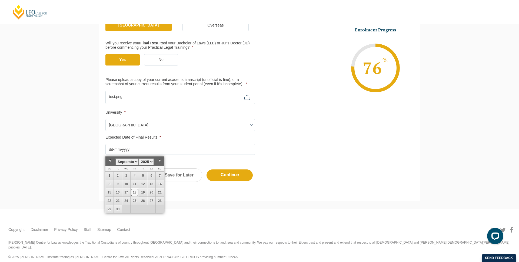
drag, startPoint x: 131, startPoint y: 191, endPoint x: 150, endPoint y: 191, distance: 19.2
click at [131, 191] on link "18" at bounding box center [135, 192] width 8 height 8
type input "18-09-2025"
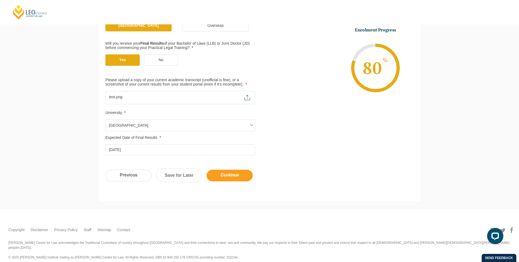
click at [221, 177] on input "Continue" at bounding box center [229, 175] width 46 height 12
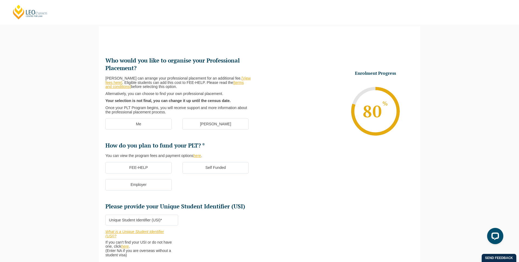
scroll to position [47, 0]
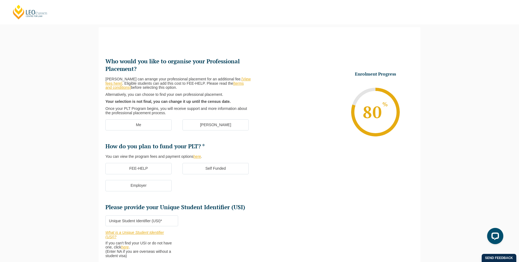
drag, startPoint x: 157, startPoint y: 128, endPoint x: 165, endPoint y: 141, distance: 15.4
click at [157, 128] on label "Me" at bounding box center [138, 124] width 66 height 11
click at [0, 0] on input "Me" at bounding box center [0, 0] width 0 height 0
click at [218, 169] on label "Self Funded" at bounding box center [215, 168] width 66 height 11
click at [0, 0] on input "Self Funded" at bounding box center [0, 0] width 0 height 0
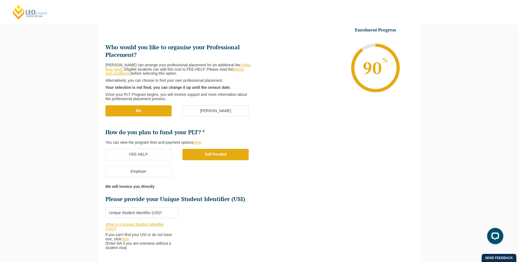
scroll to position [118, 0]
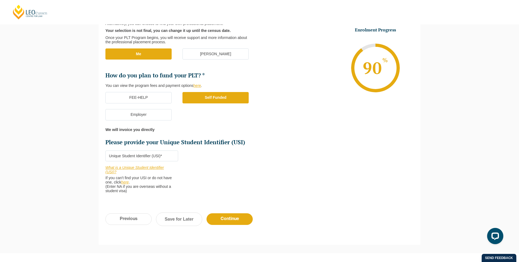
click at [136, 156] on input "Please provide your Unique Student Identifier (USI) *" at bounding box center [141, 155] width 73 height 11
type input "345678987654"
click at [225, 219] on input "Continue" at bounding box center [229, 219] width 46 height 12
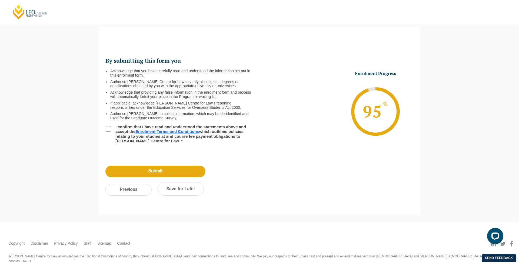
scroll to position [47, 0]
click at [109, 129] on input "I confirm that I have read and understood the statements above and accept the E…" at bounding box center [108, 128] width 5 height 5
checkbox input "true"
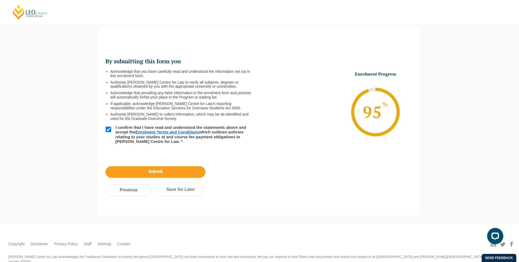
click at [139, 167] on input "Submit" at bounding box center [155, 172] width 100 height 12
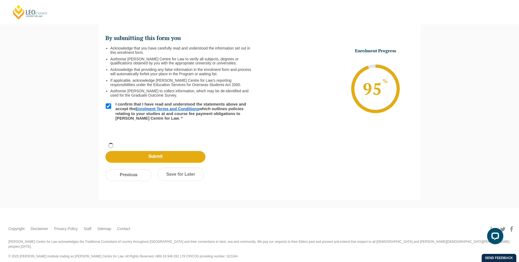
scroll to position [41, 0]
